Goal: Task Accomplishment & Management: Use online tool/utility

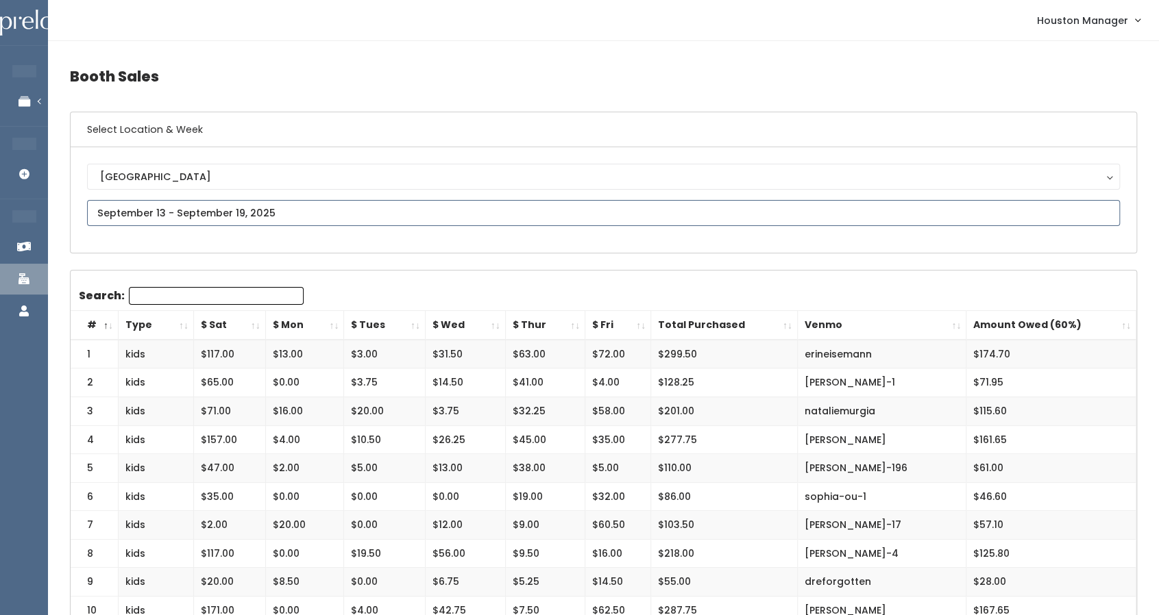
click at [156, 212] on input "text" at bounding box center [603, 213] width 1033 height 26
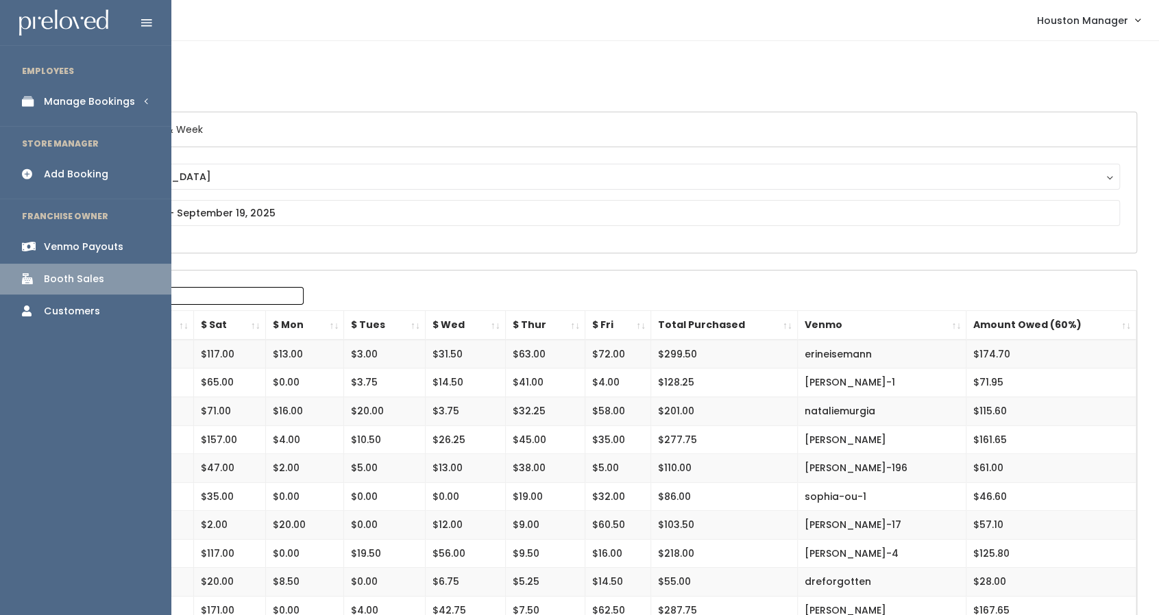
click at [79, 243] on div "Venmo Payouts" at bounding box center [83, 247] width 79 height 14
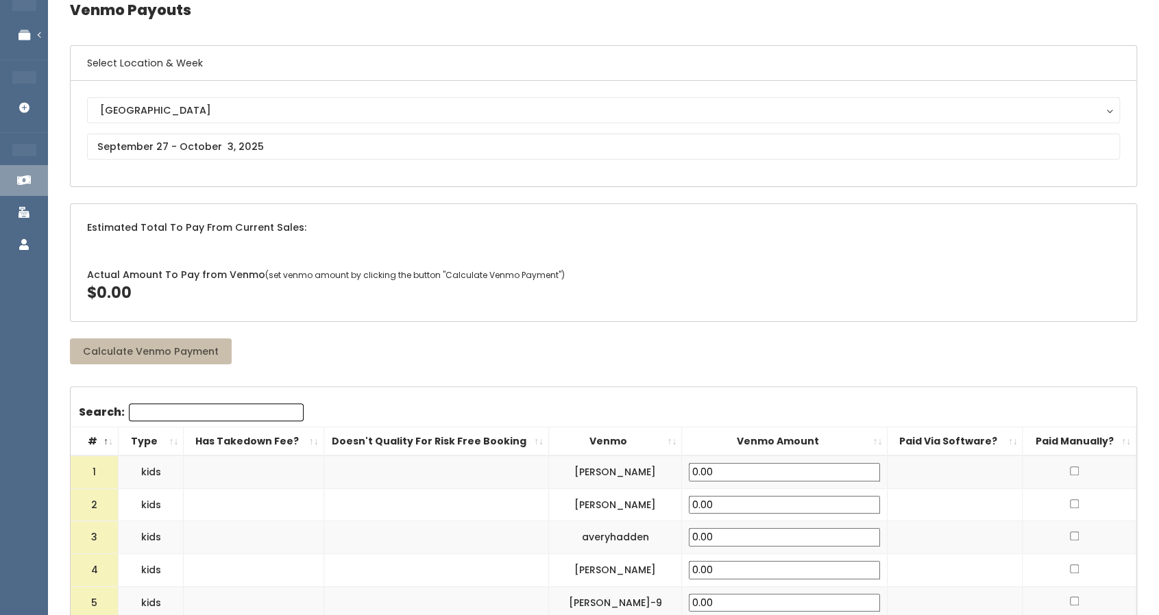
scroll to position [60, 0]
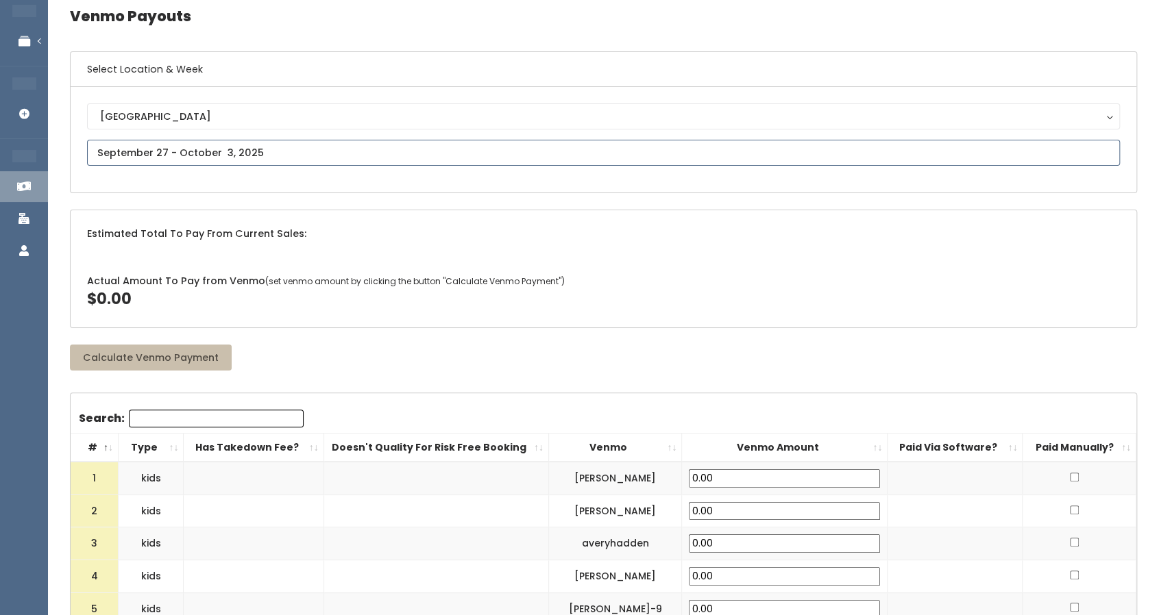
click at [192, 158] on input "text" at bounding box center [603, 153] width 1033 height 26
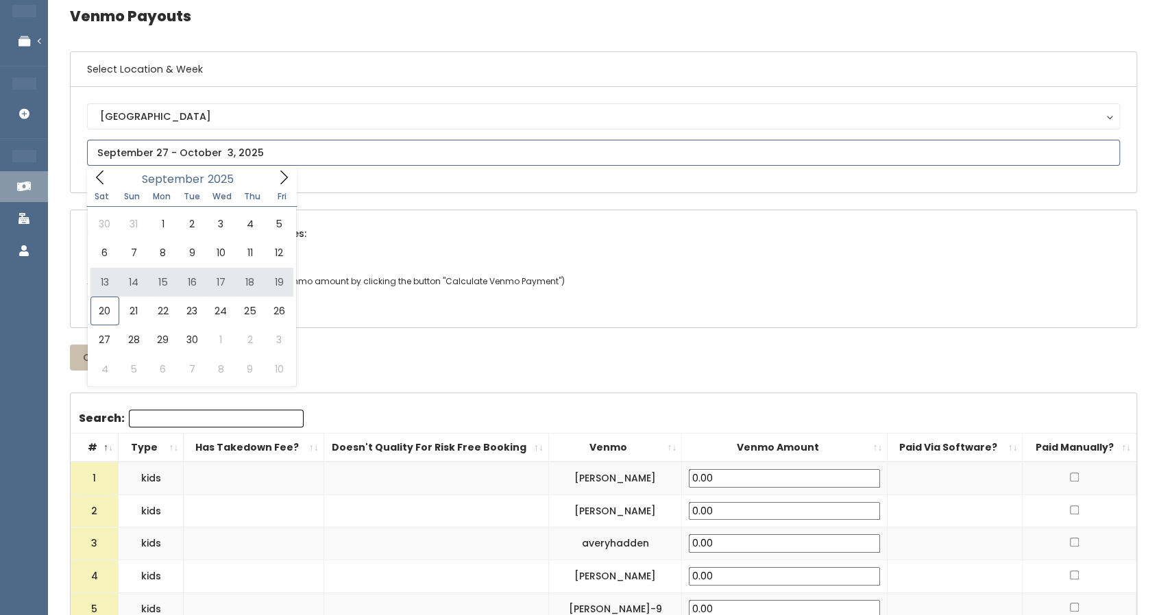
type input "September 13 to September 19"
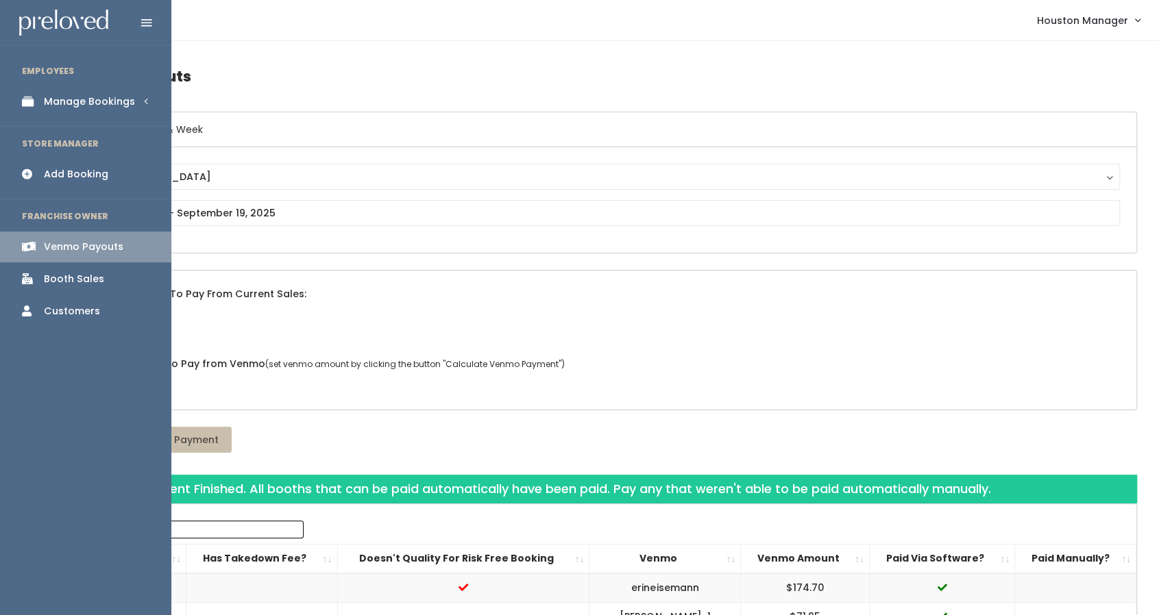
click at [90, 83] on li "EMPLOYEES" at bounding box center [85, 71] width 171 height 29
click at [98, 106] on div "Manage Bookings" at bounding box center [89, 102] width 91 height 14
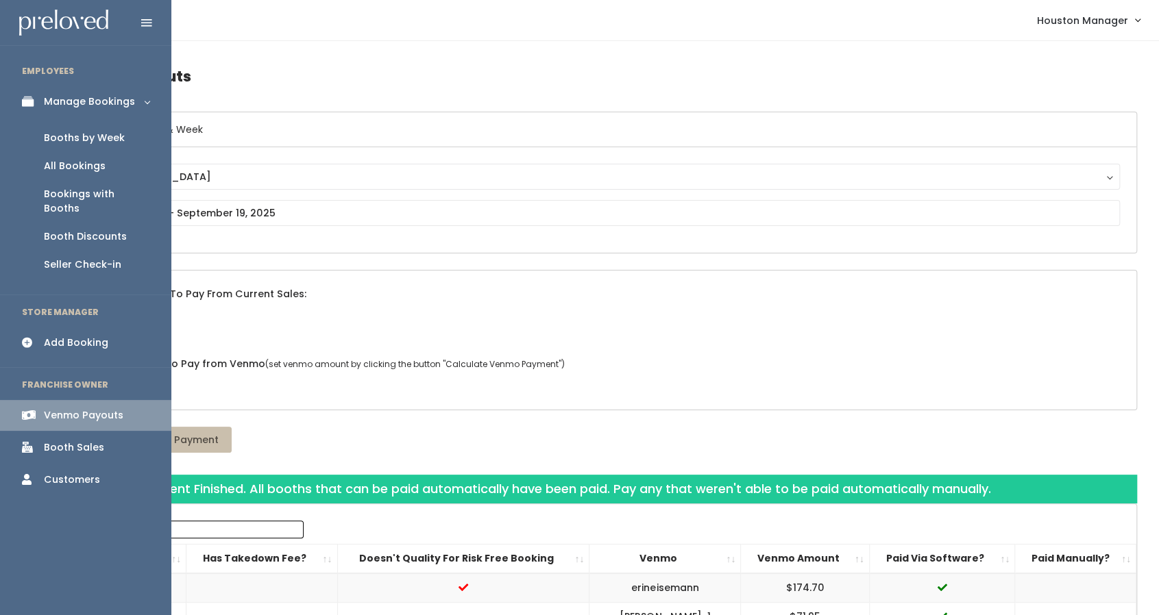
click at [111, 136] on div "Booths by Week" at bounding box center [84, 138] width 81 height 14
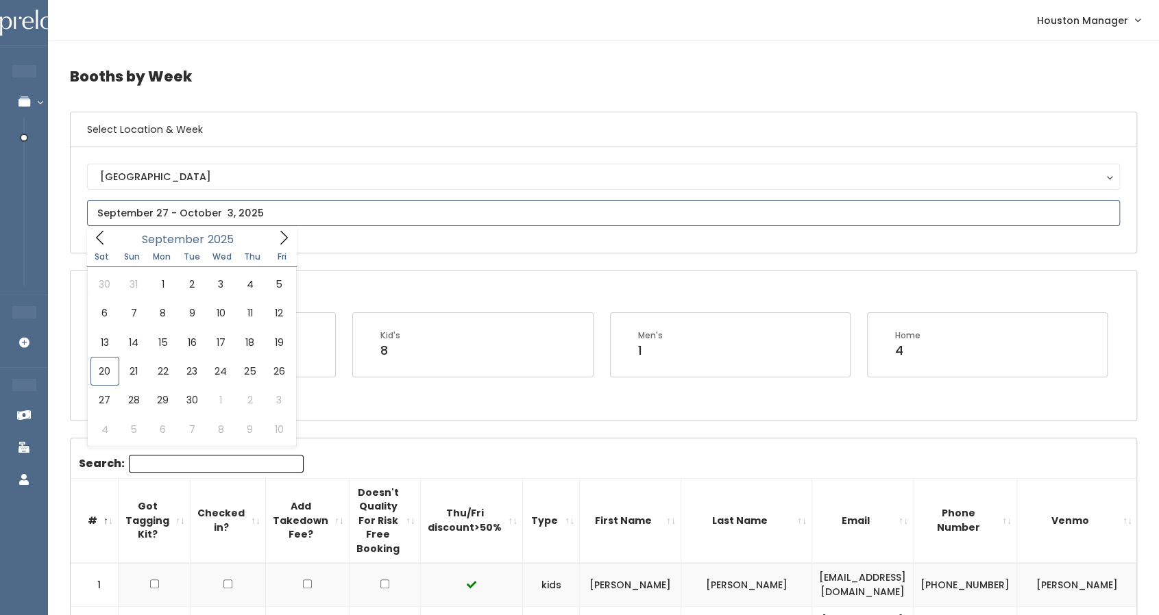
click at [271, 203] on input "text" at bounding box center [603, 213] width 1033 height 26
type input "September 20 to September 26"
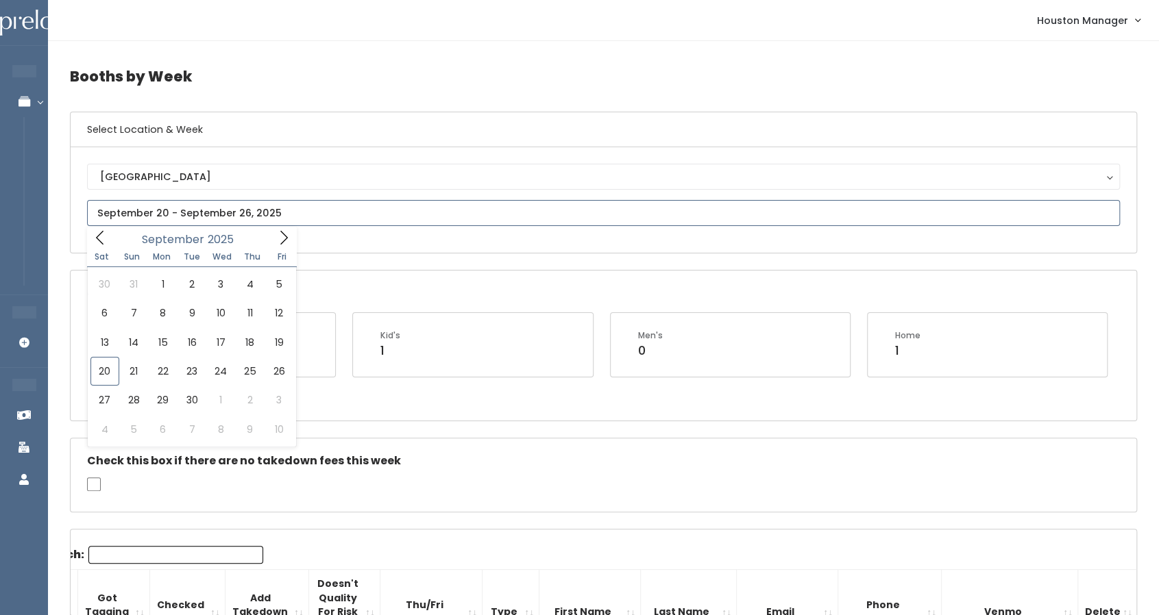
click at [478, 205] on input "text" at bounding box center [603, 213] width 1033 height 26
type input "September 27 to October 3"
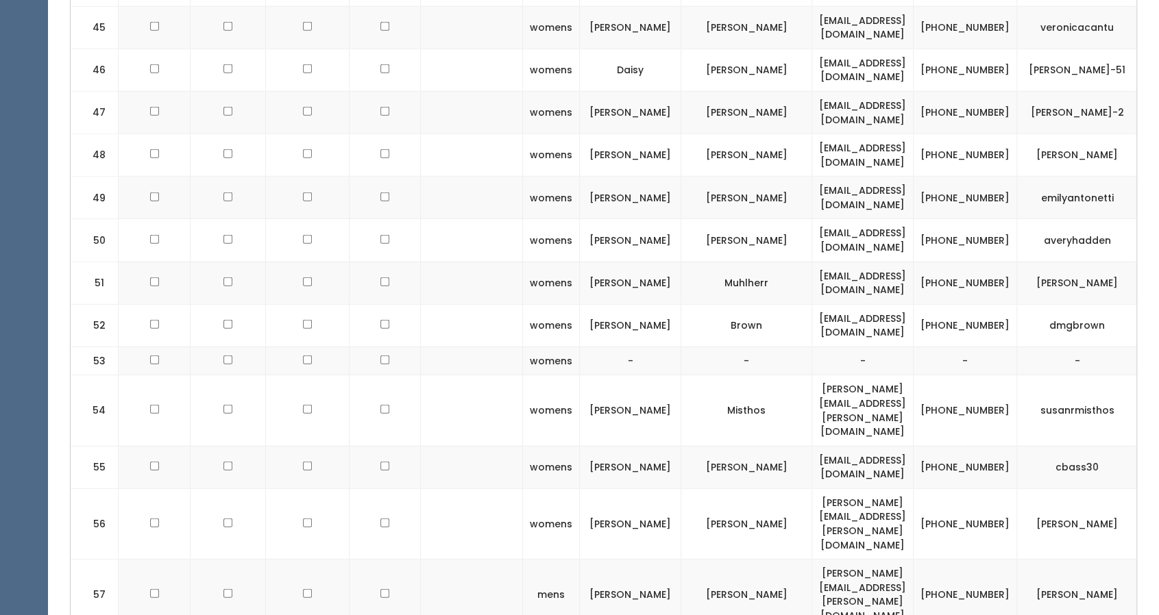
scroll to position [2358, 0]
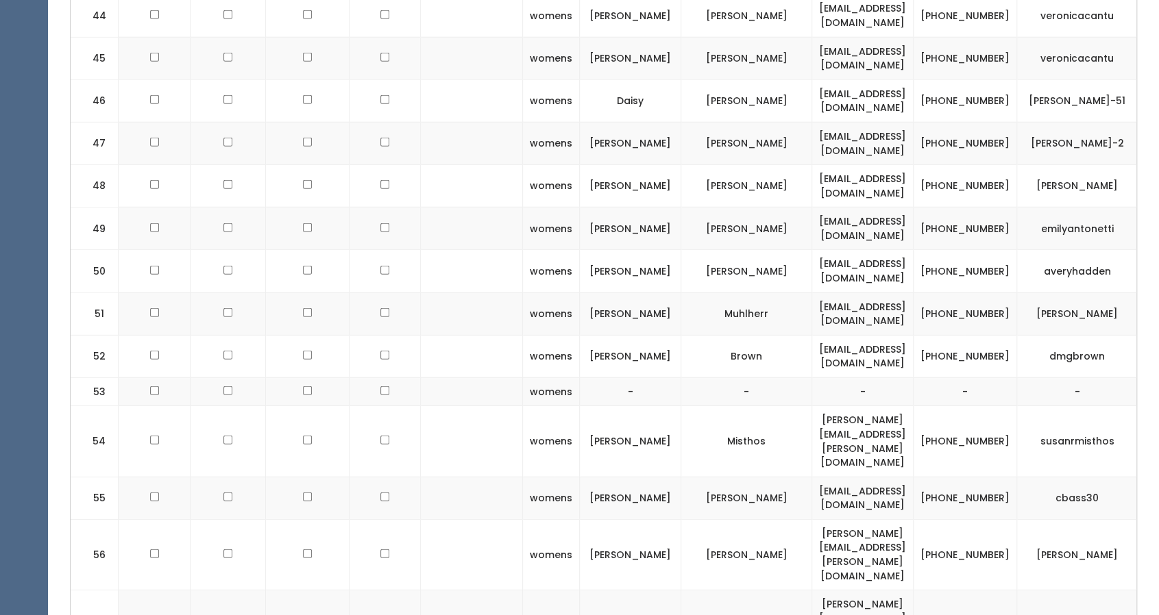
drag, startPoint x: 662, startPoint y: 150, endPoint x: 680, endPoint y: 150, distance: 18.5
click at [680, 293] on td "[PERSON_NAME]" at bounding box center [630, 314] width 101 height 42
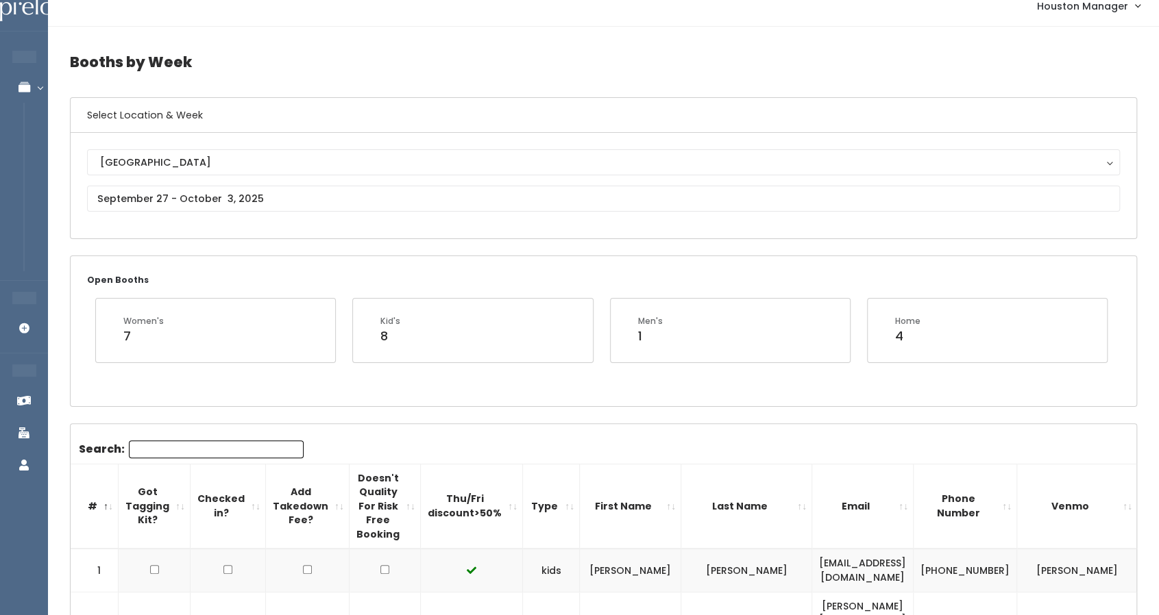
scroll to position [15, 0]
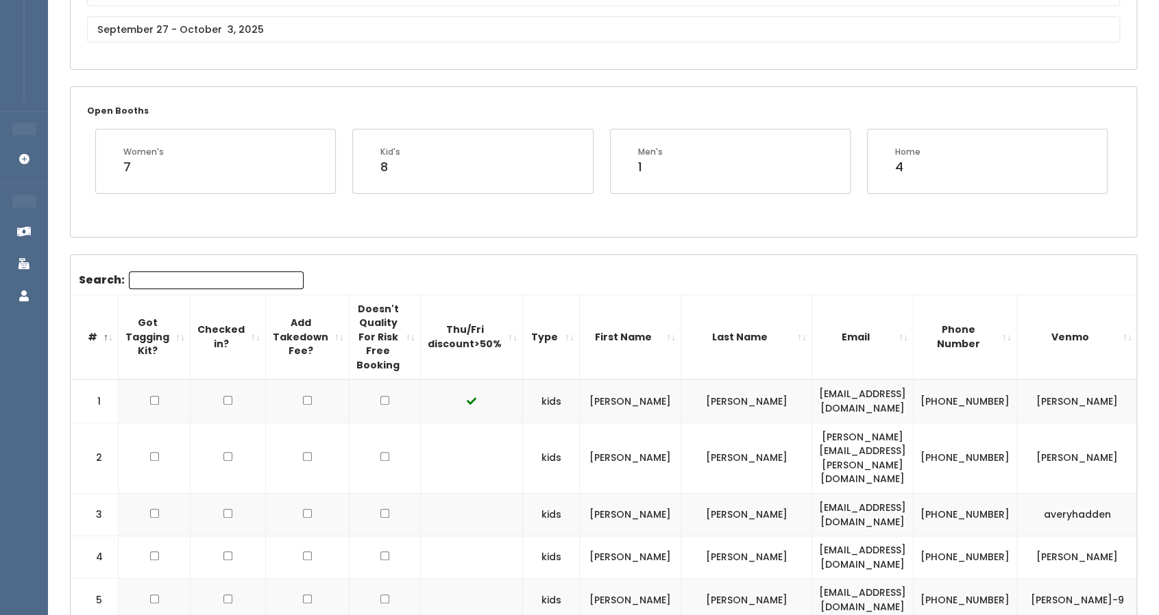
scroll to position [183, 0]
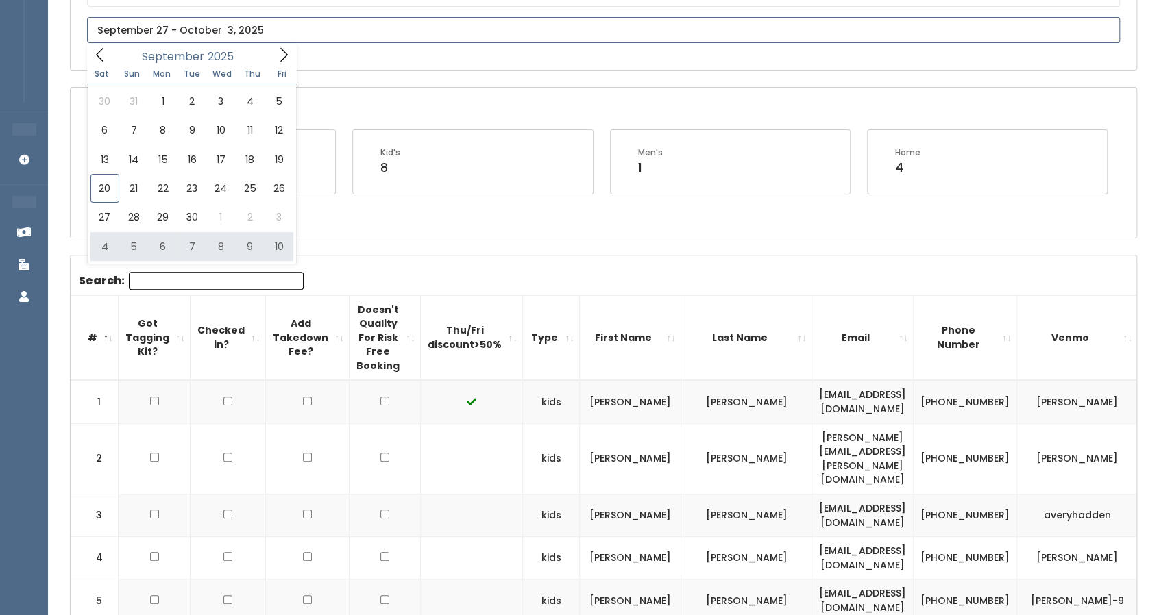
type input "October 4 to October 10"
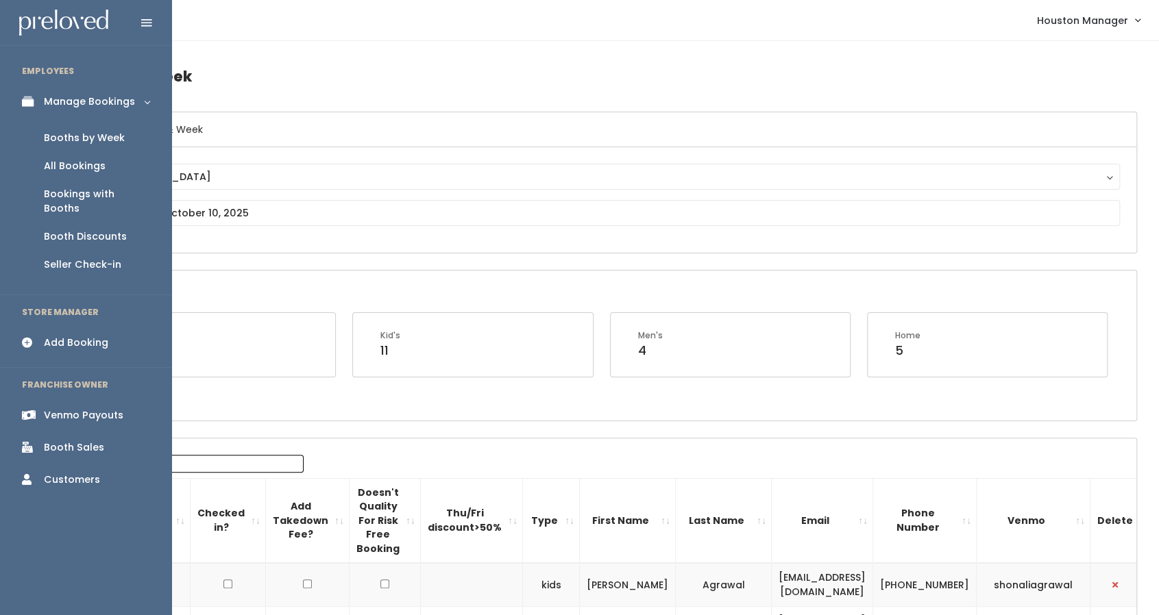
click at [90, 135] on div "Booths by Week" at bounding box center [84, 138] width 81 height 14
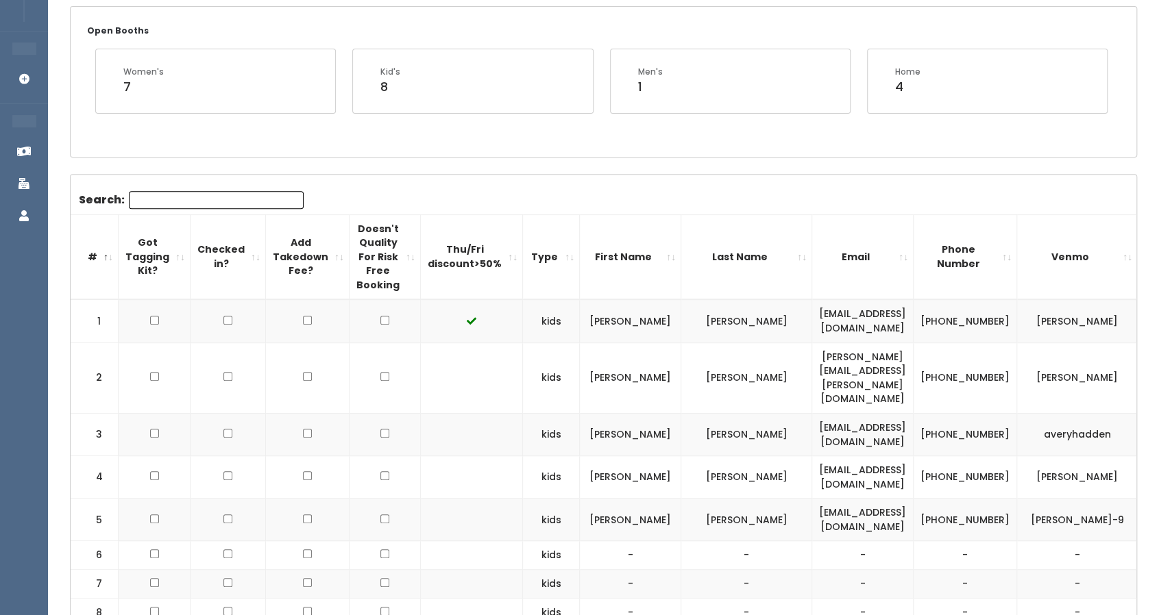
scroll to position [263, 0]
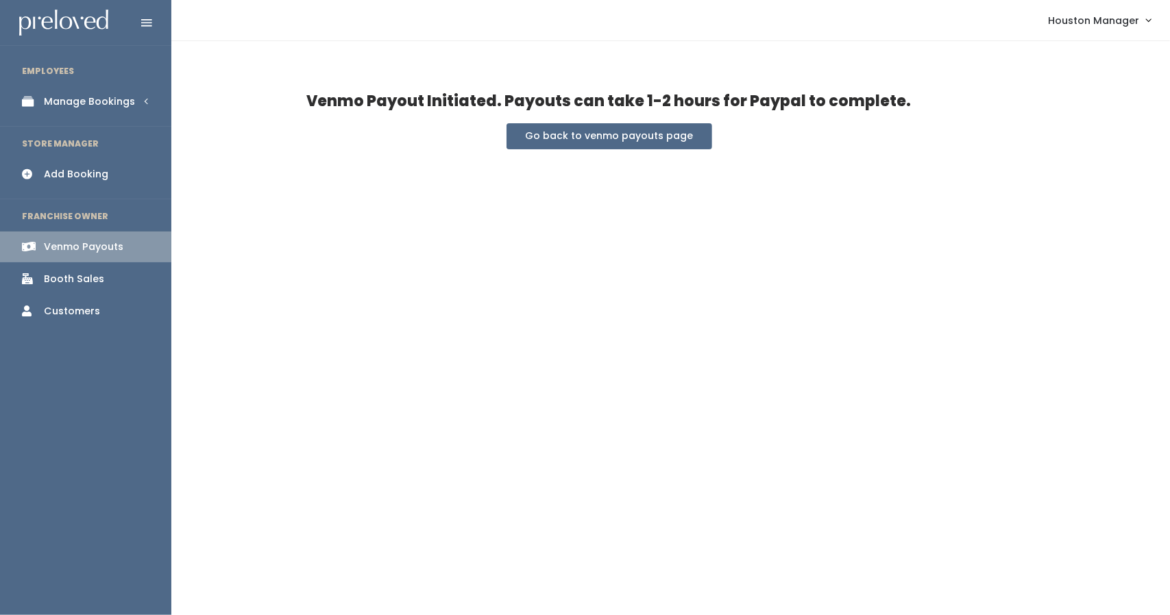
click at [38, 94] on link "Manage Bookings" at bounding box center [85, 101] width 171 height 31
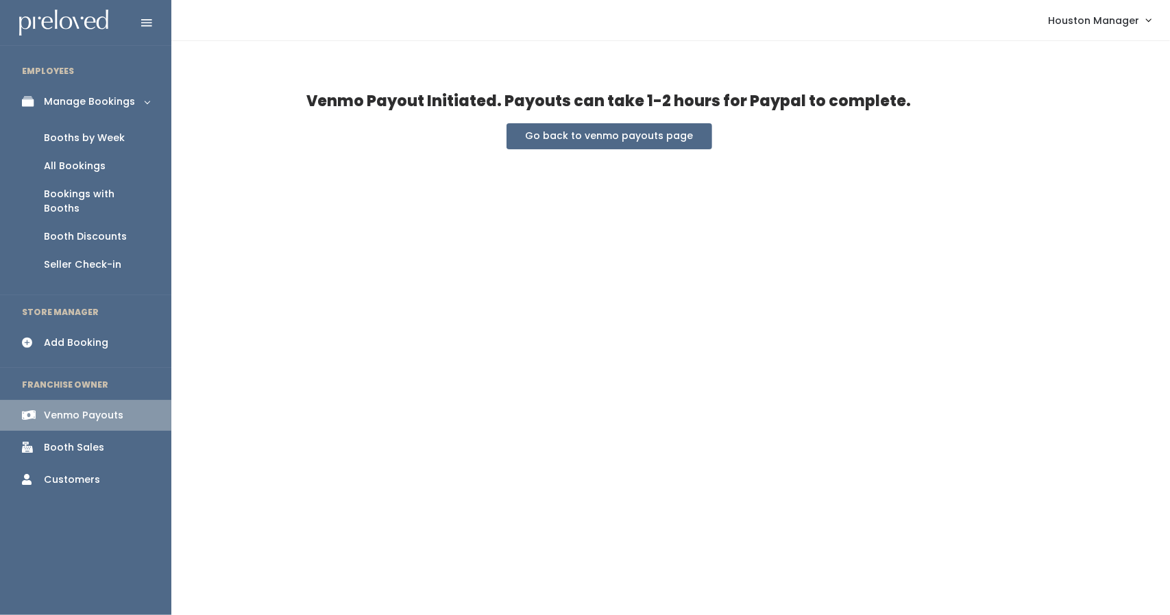
click at [56, 139] on div "Booths by Week" at bounding box center [84, 138] width 81 height 14
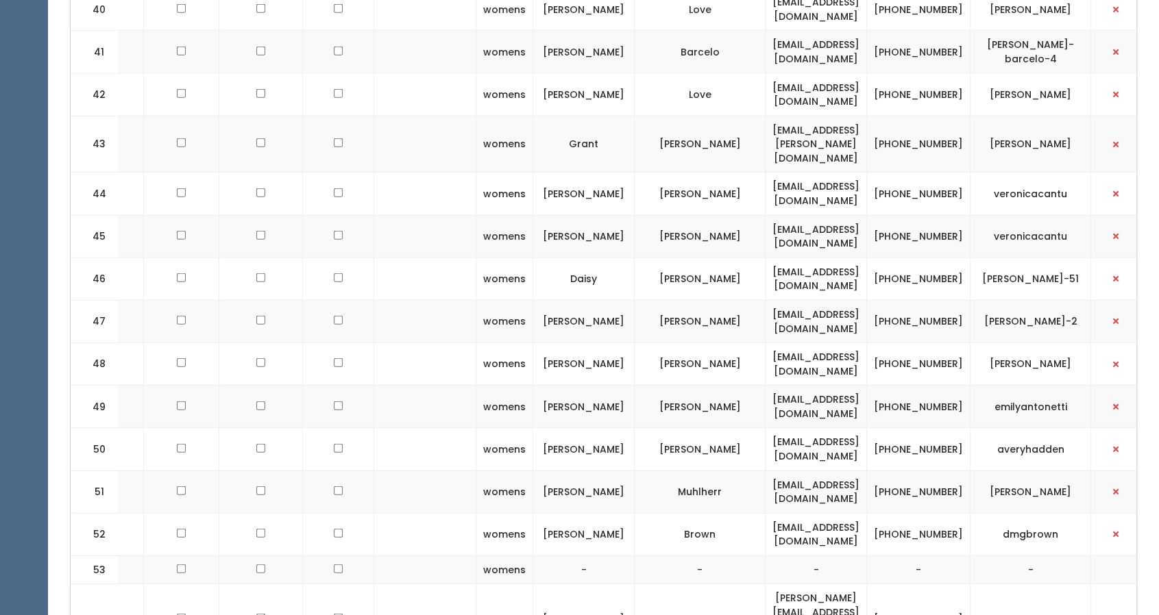
scroll to position [2616, 0]
